Goal: Browse casually: Explore the website without a specific task or goal

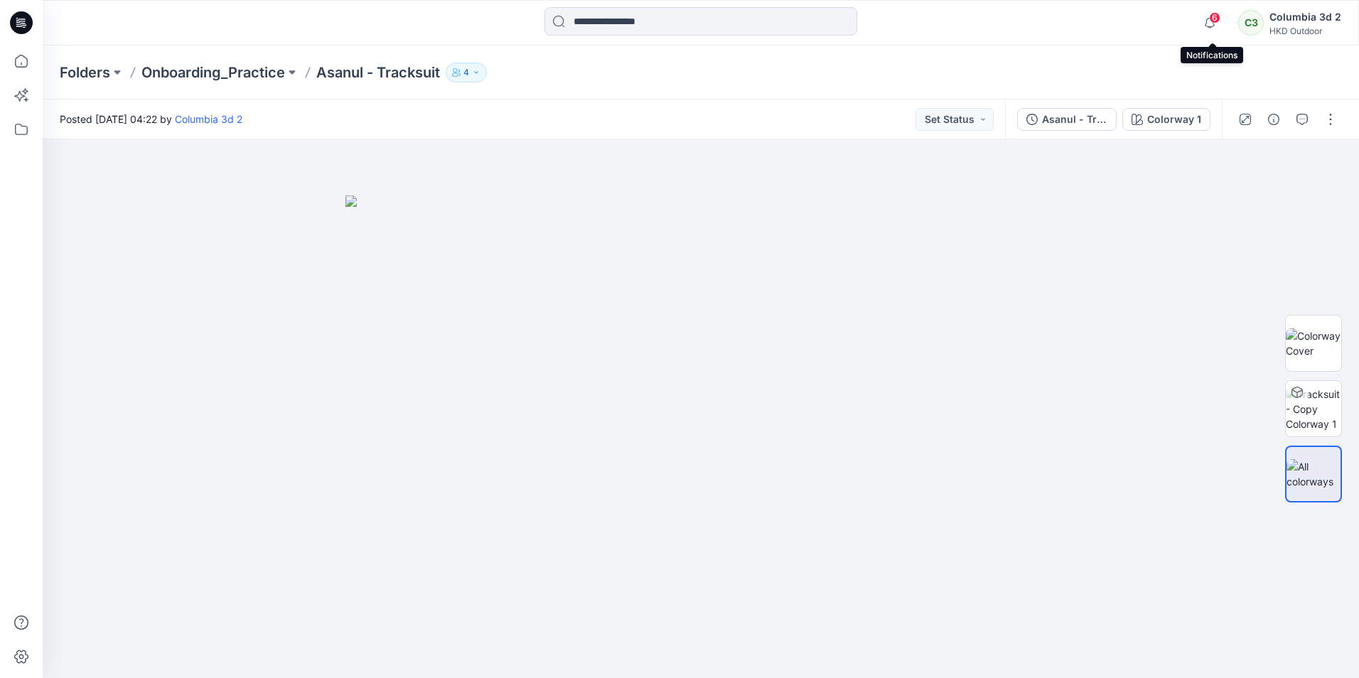
click at [1216, 19] on span "6" at bounding box center [1214, 17] width 11 height 11
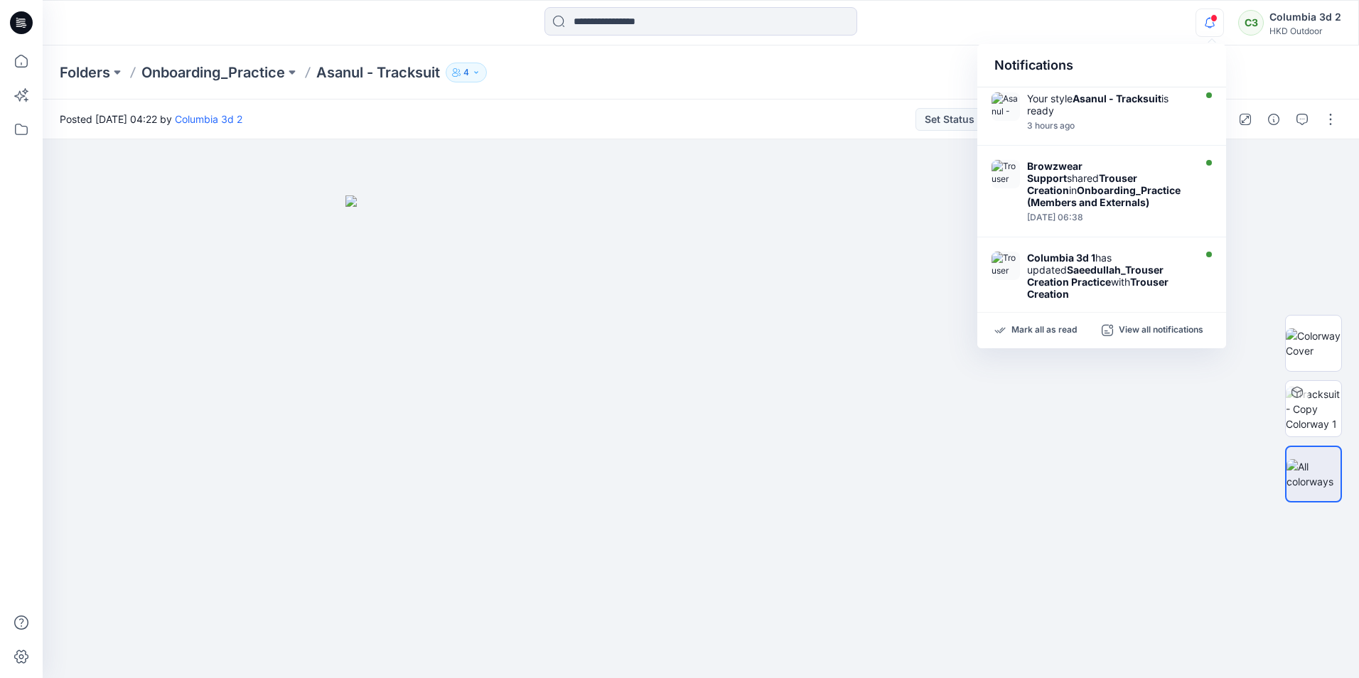
scroll to position [213, 0]
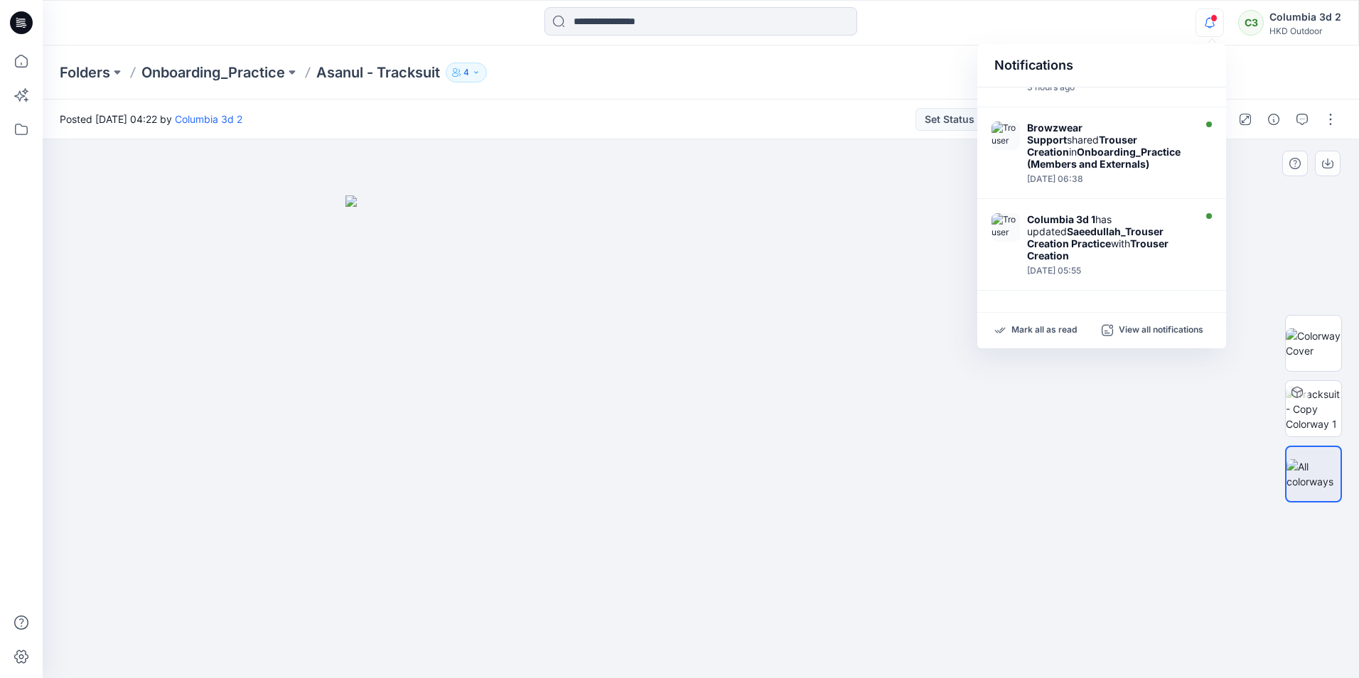
click at [919, 341] on img at bounding box center [701, 437] width 711 height 483
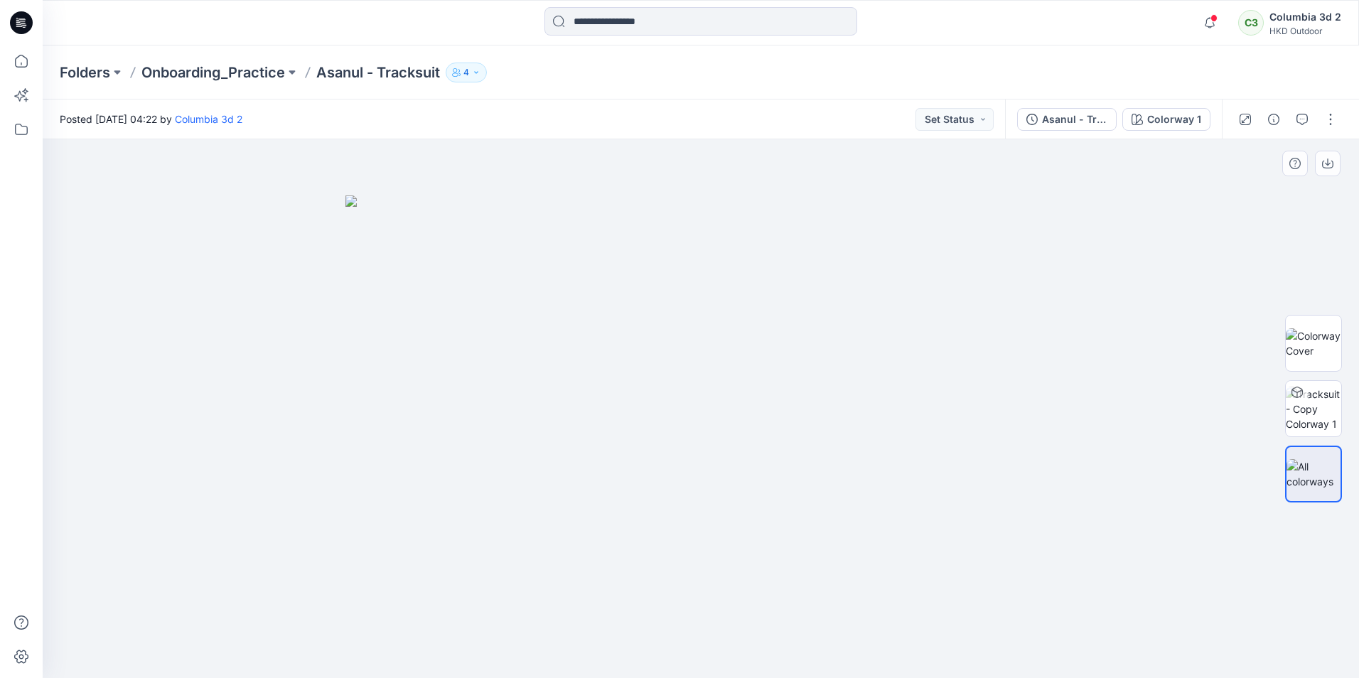
click at [920, 422] on img at bounding box center [701, 437] width 711 height 483
click at [1317, 397] on img at bounding box center [1313, 409] width 55 height 45
click at [1308, 474] on img at bounding box center [1313, 474] width 55 height 30
drag, startPoint x: 919, startPoint y: 390, endPoint x: 663, endPoint y: 364, distance: 257.2
click at [717, 380] on img at bounding box center [701, 437] width 711 height 483
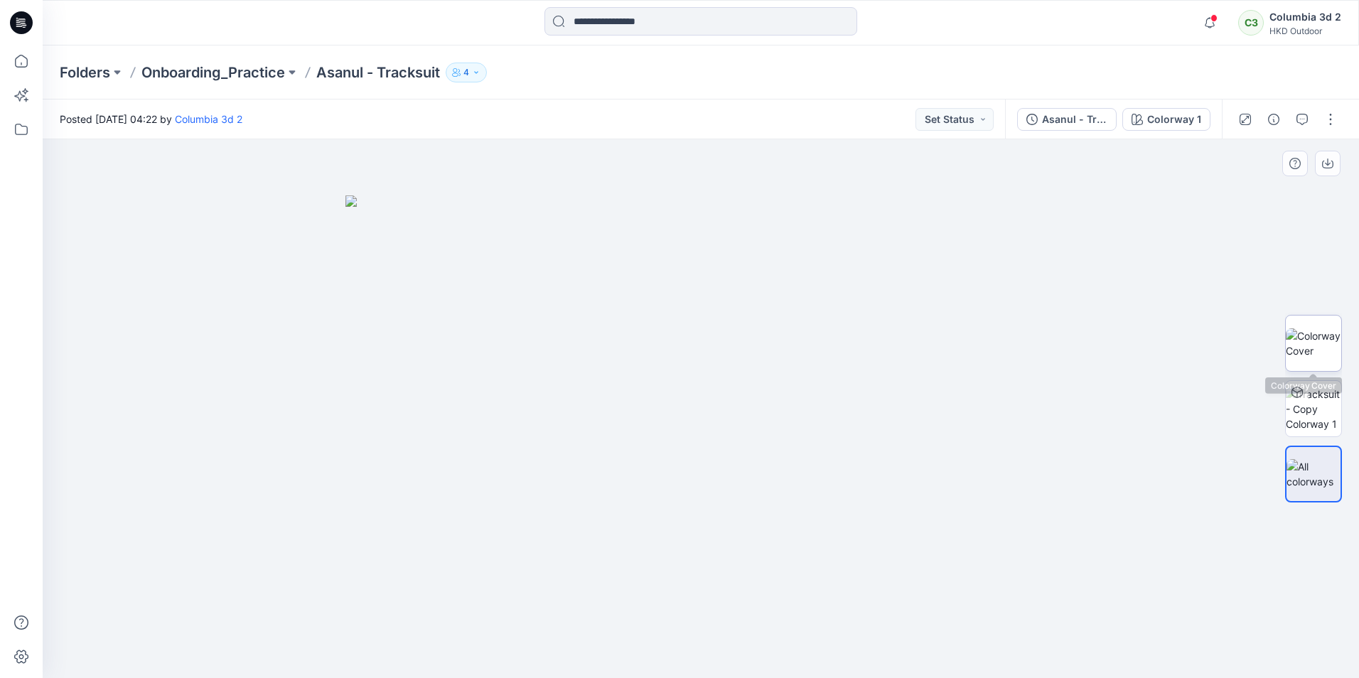
click at [1332, 350] on img at bounding box center [1313, 343] width 55 height 30
click at [478, 73] on icon "button" at bounding box center [476, 72] width 9 height 9
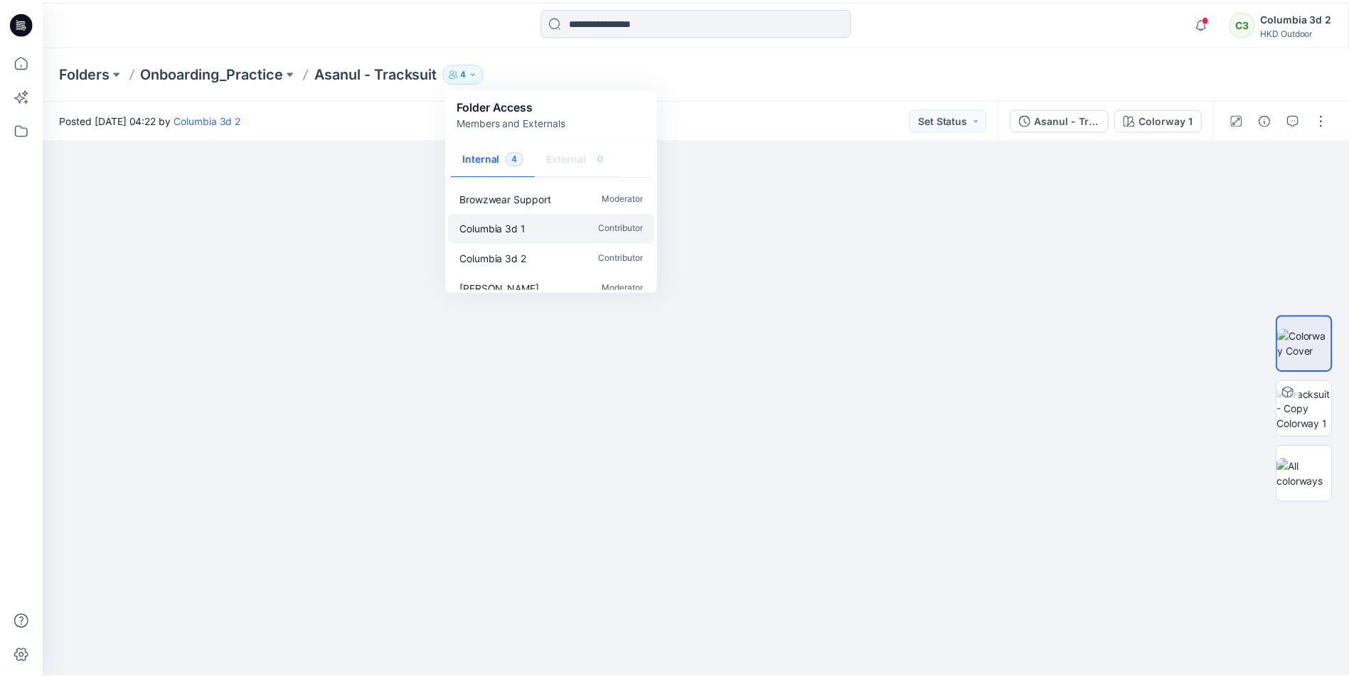
scroll to position [13, 0]
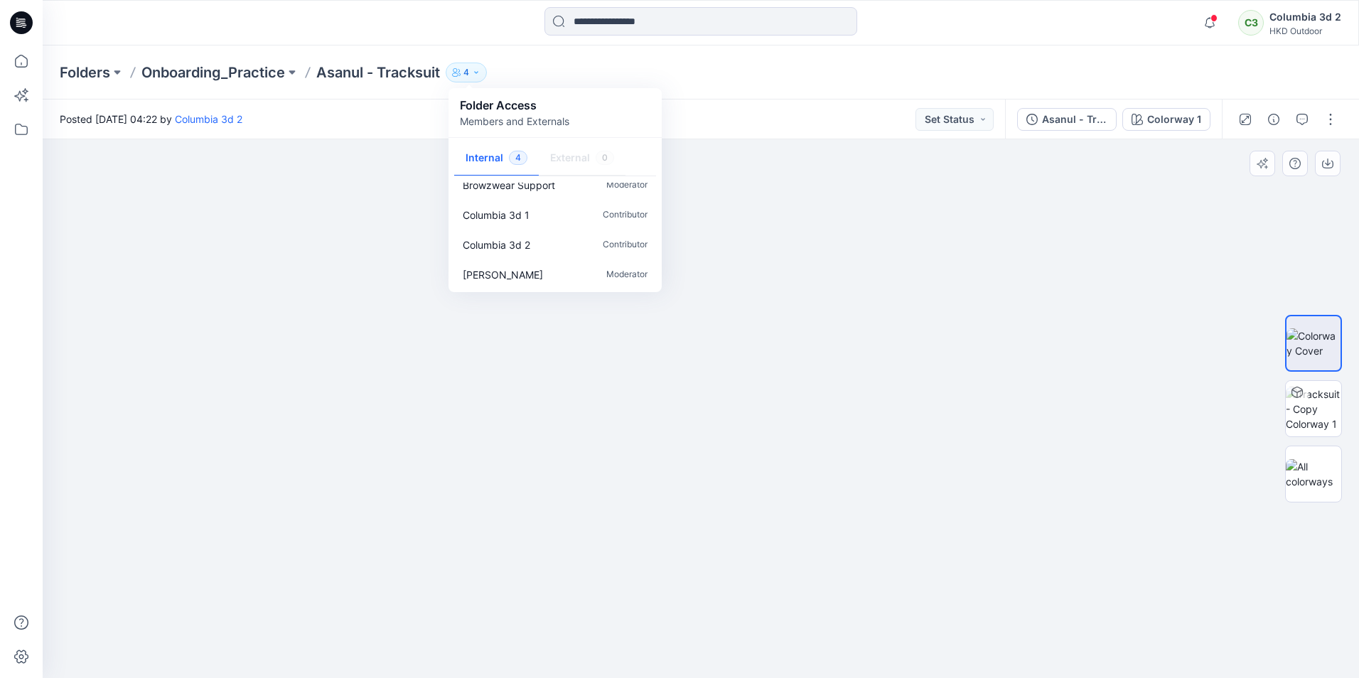
click at [524, 407] on div at bounding box center [701, 408] width 1317 height 539
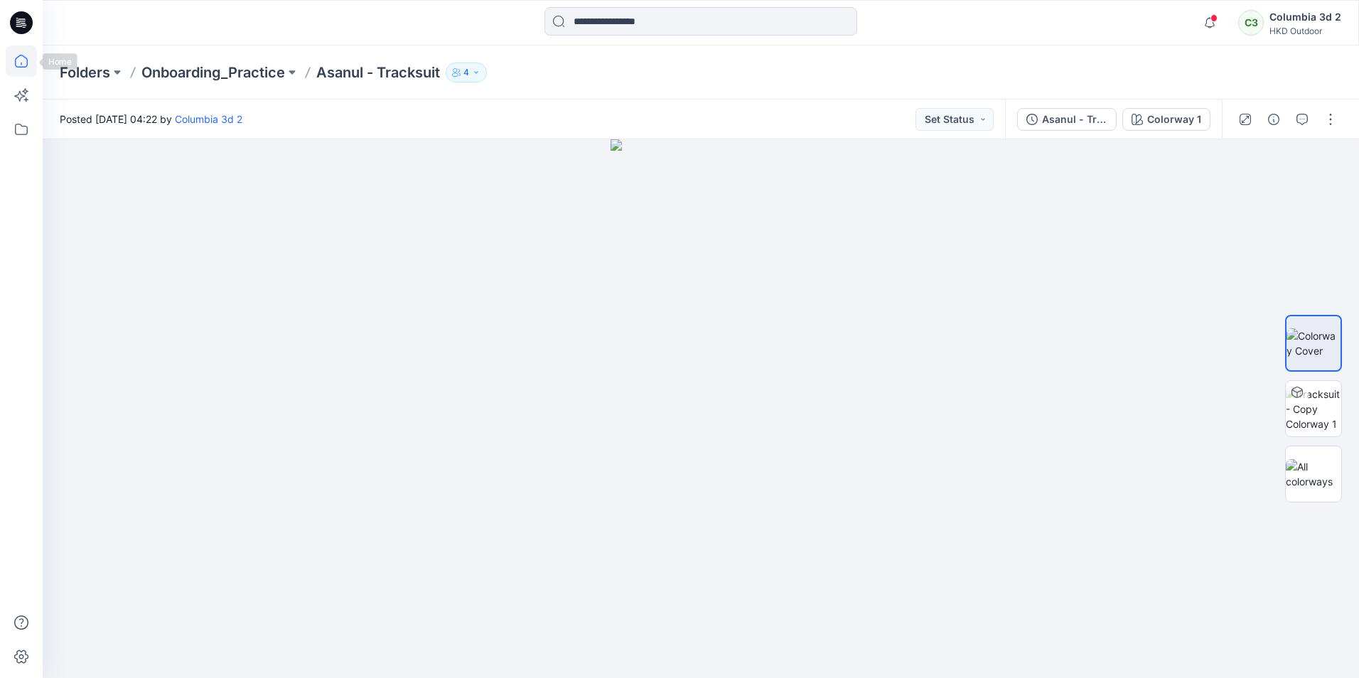
click at [26, 69] on icon at bounding box center [21, 61] width 31 height 31
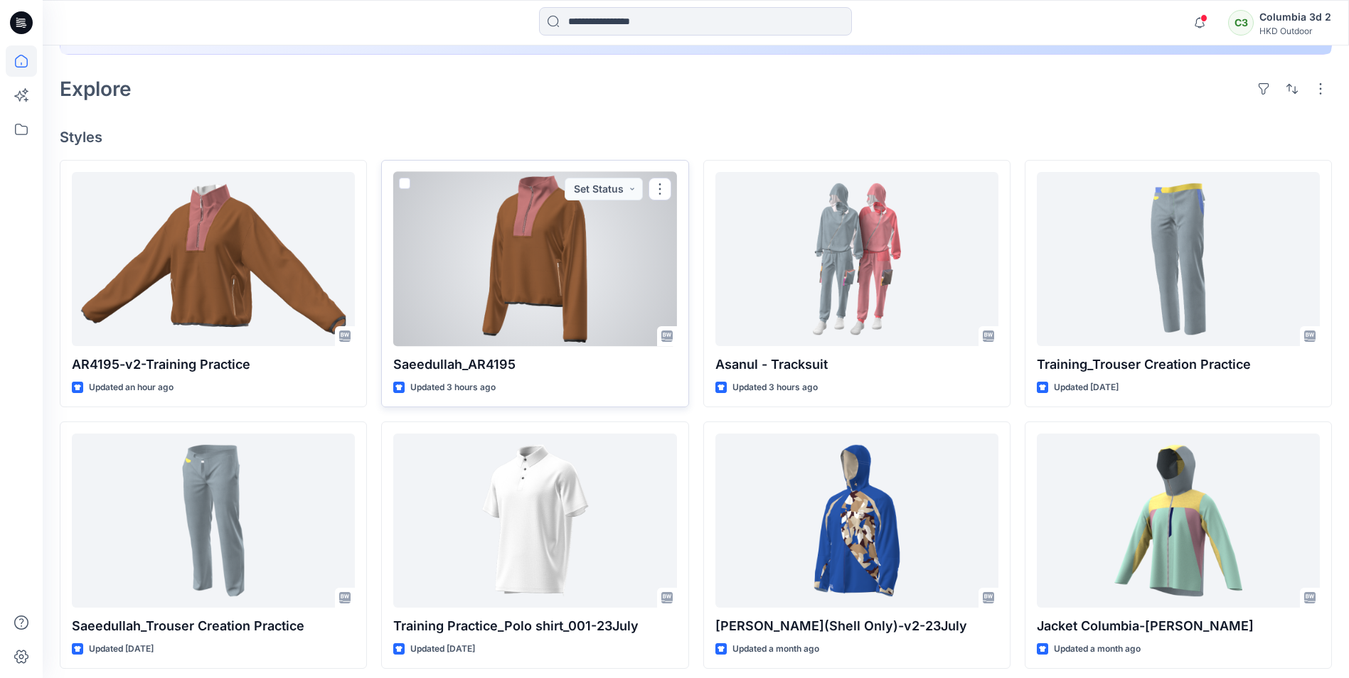
scroll to position [338, 0]
